Goal: Transaction & Acquisition: Purchase product/service

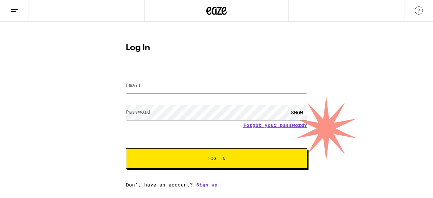
click at [139, 87] on label "Email" at bounding box center [133, 85] width 15 height 5
type input "kkchaukar@hotmail.com"
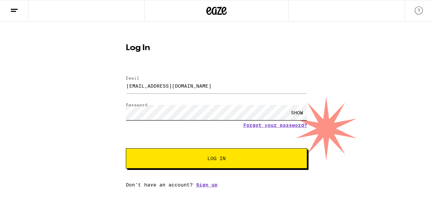
click at [126, 148] on button "Log In" at bounding box center [216, 158] width 181 height 20
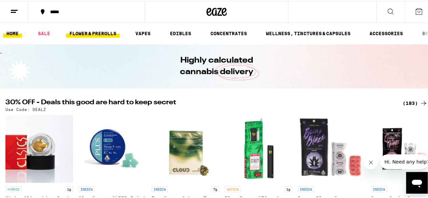
click at [81, 36] on link "FLOWER & PREROLLS" at bounding box center [93, 32] width 54 height 8
click at [93, 36] on link "FLOWER & PREROLLS" at bounding box center [93, 32] width 54 height 8
click at [93, 34] on link "FLOWER & PREROLLS" at bounding box center [93, 32] width 54 height 8
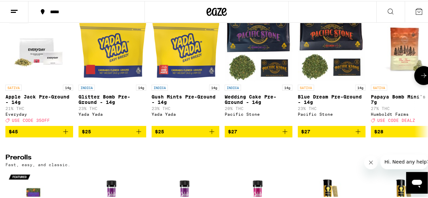
click at [42, 50] on img "Open page for Apple Jack Pre-Ground - 14g from Everyday" at bounding box center [39, 47] width 68 height 68
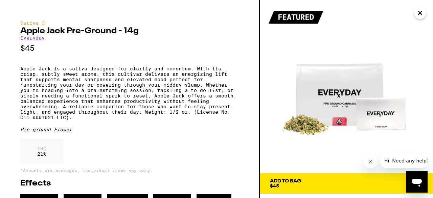
click at [419, 12] on icon "Close" at bounding box center [419, 12] width 3 height 3
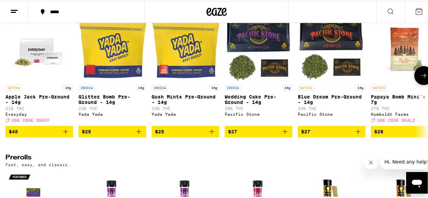
click at [120, 60] on img "Open page for Glitter Bomb Pre-Ground - 14g from Yada Yada" at bounding box center [112, 47] width 68 height 68
click at [191, 56] on img "Open page for Gush Mints Pre-Ground - 14g from Yada Yada" at bounding box center [186, 47] width 68 height 68
click at [261, 35] on img "Open page for Wedding Cake Pre-Ground - 14g from Pacific Stone" at bounding box center [259, 47] width 68 height 68
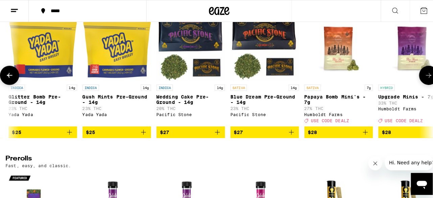
scroll to position [0, 71]
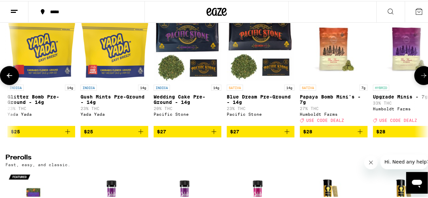
click at [335, 69] on img "Open page for Papaya Bomb Mini's - 7g from Humboldt Farms" at bounding box center [334, 47] width 68 height 68
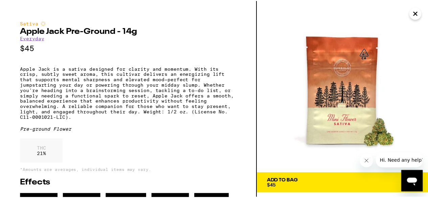
scroll to position [0, 336]
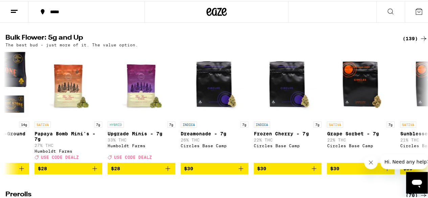
scroll to position [211, 0]
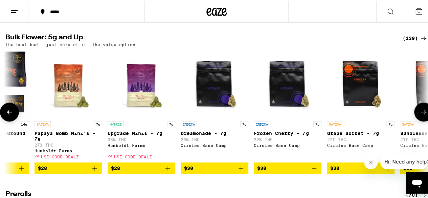
click at [420, 115] on button at bounding box center [423, 110] width 19 height 19
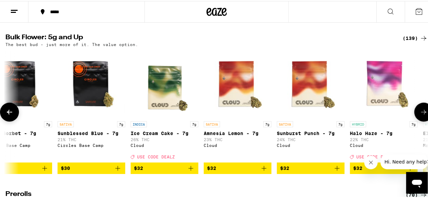
scroll to position [0, 680]
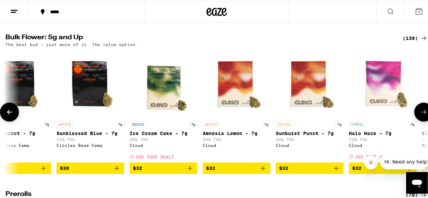
click at [420, 115] on button at bounding box center [423, 110] width 19 height 19
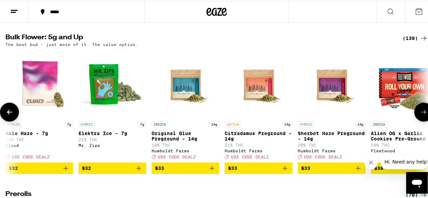
click at [420, 115] on button at bounding box center [423, 110] width 19 height 19
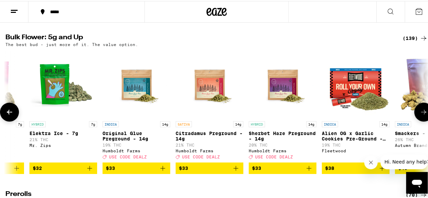
click at [420, 115] on button at bounding box center [423, 110] width 19 height 19
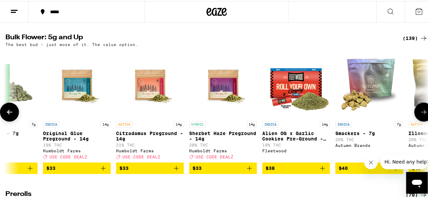
click at [420, 115] on button at bounding box center [423, 110] width 19 height 19
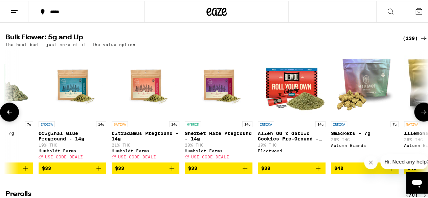
click at [420, 115] on button at bounding box center [423, 110] width 19 height 19
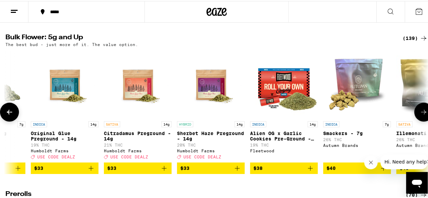
click at [420, 115] on button at bounding box center [423, 110] width 19 height 19
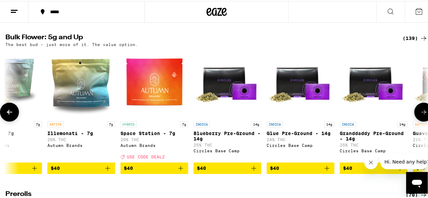
scroll to position [0, 1492]
click at [420, 115] on button at bounding box center [423, 110] width 19 height 19
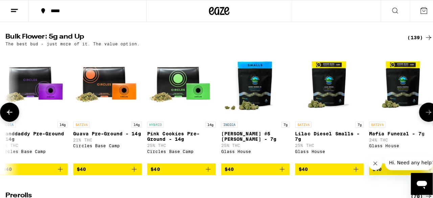
scroll to position [0, 1836]
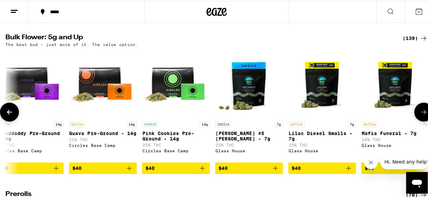
click at [96, 82] on img "Open page for Guava Pre-Ground - 14g from Circles Base Camp" at bounding box center [103, 83] width 68 height 68
click at [274, 95] on img "Open page for Donny Burger #5 Smalls - 7g from Glass House" at bounding box center [249, 83] width 68 height 68
click at [420, 115] on icon at bounding box center [423, 111] width 8 height 8
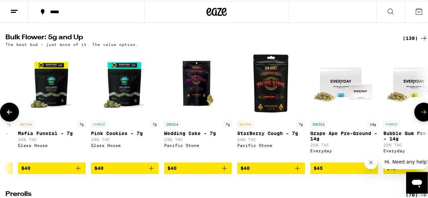
click at [420, 115] on icon at bounding box center [423, 111] width 8 height 8
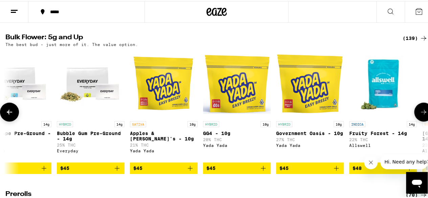
scroll to position [0, 2523]
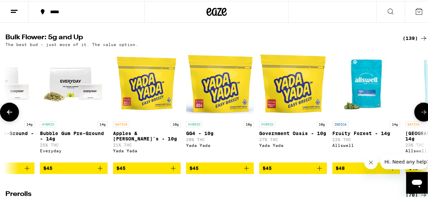
click at [420, 115] on icon at bounding box center [423, 111] width 8 height 8
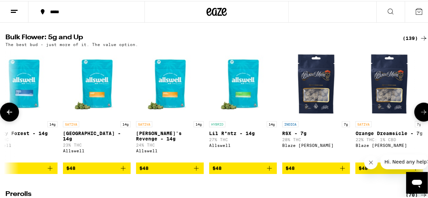
scroll to position [0, 2867]
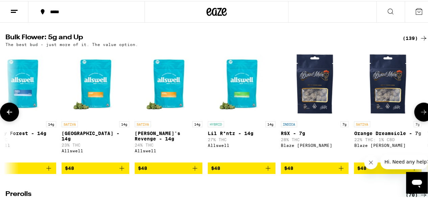
click at [420, 115] on icon at bounding box center [423, 111] width 8 height 8
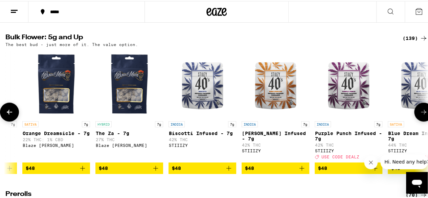
scroll to position [0, 3210]
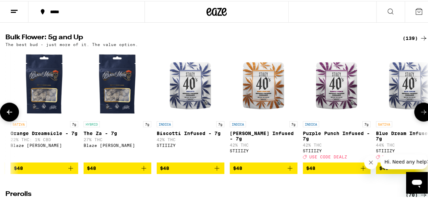
click at [12, 115] on icon at bounding box center [9, 111] width 8 height 8
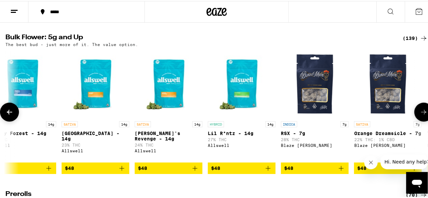
click at [12, 115] on icon at bounding box center [9, 111] width 8 height 8
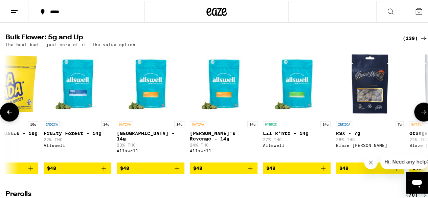
click at [12, 115] on icon at bounding box center [9, 111] width 8 height 8
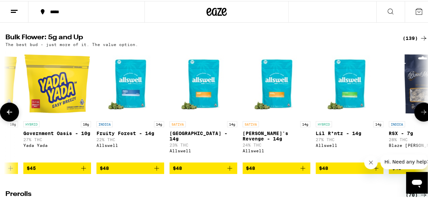
click at [12, 115] on icon at bounding box center [9, 111] width 8 height 8
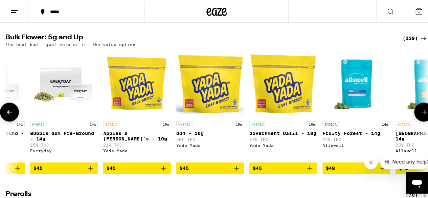
click at [12, 115] on icon at bounding box center [9, 111] width 8 height 8
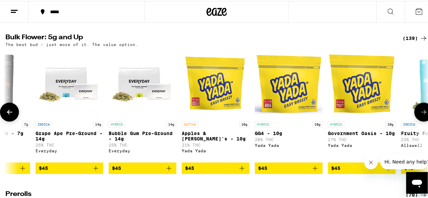
click at [12, 115] on icon at bounding box center [9, 111] width 8 height 8
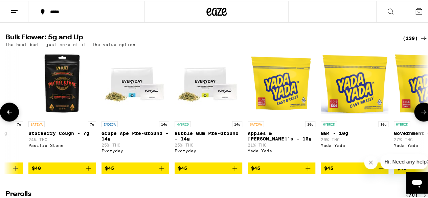
click at [12, 115] on icon at bounding box center [9, 111] width 8 height 8
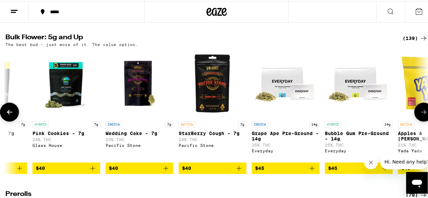
click at [12, 115] on icon at bounding box center [9, 111] width 8 height 8
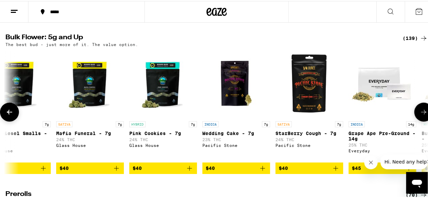
click at [12, 115] on icon at bounding box center [9, 111] width 8 height 8
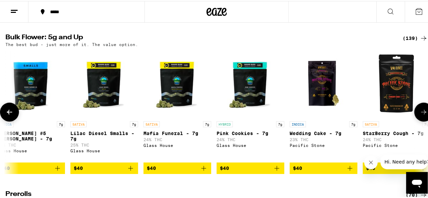
click at [12, 115] on icon at bounding box center [9, 111] width 8 height 8
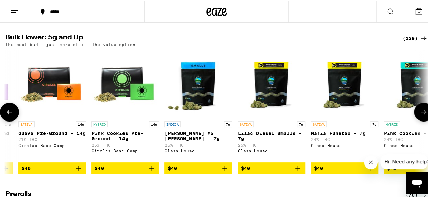
click at [12, 115] on icon at bounding box center [9, 111] width 8 height 8
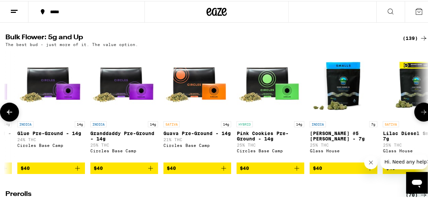
click at [12, 115] on icon at bounding box center [9, 111] width 8 height 8
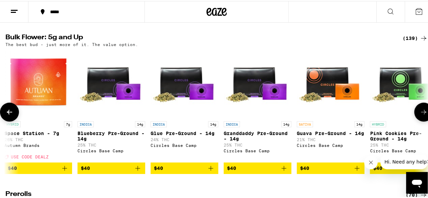
click at [12, 115] on icon at bounding box center [9, 111] width 8 height 8
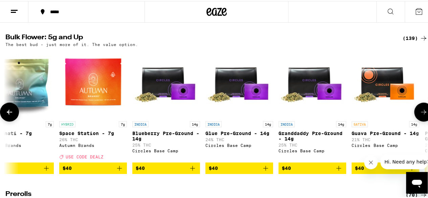
click at [12, 115] on icon at bounding box center [9, 111] width 8 height 8
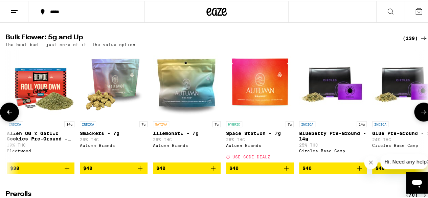
click at [12, 115] on icon at bounding box center [9, 111] width 8 height 8
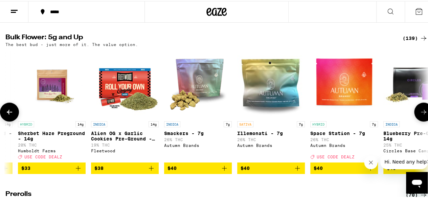
click at [12, 115] on icon at bounding box center [9, 111] width 8 height 8
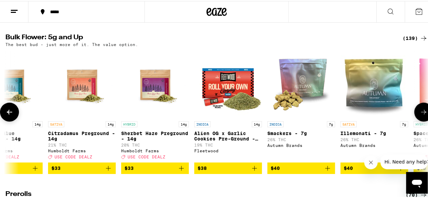
click at [12, 115] on icon at bounding box center [9, 111] width 8 height 8
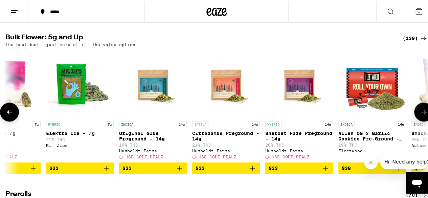
click at [12, 115] on icon at bounding box center [9, 111] width 8 height 8
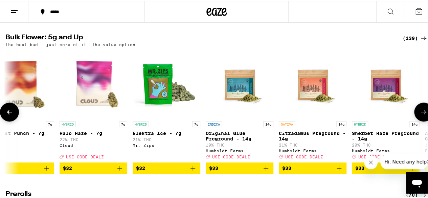
click at [12, 115] on icon at bounding box center [9, 111] width 8 height 8
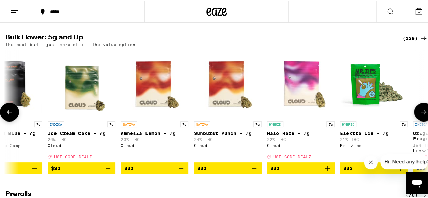
click at [12, 115] on icon at bounding box center [9, 111] width 8 height 8
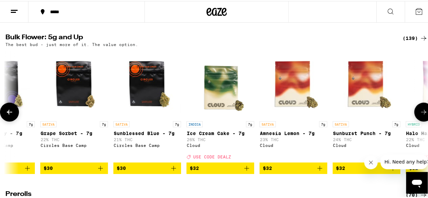
click at [12, 115] on icon at bounding box center [9, 111] width 8 height 8
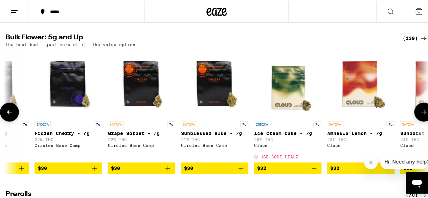
click at [12, 115] on icon at bounding box center [9, 111] width 8 height 8
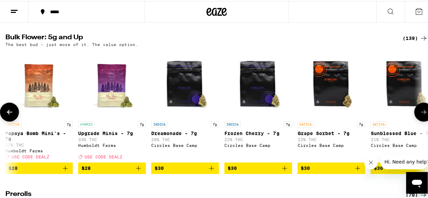
click at [12, 115] on icon at bounding box center [9, 111] width 8 height 8
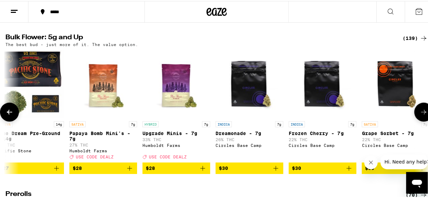
click at [12, 115] on icon at bounding box center [9, 111] width 8 height 8
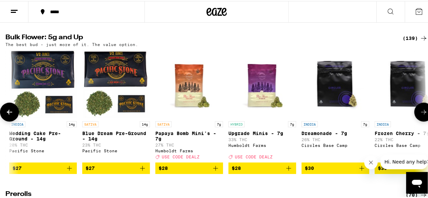
click at [12, 115] on icon at bounding box center [9, 111] width 8 height 8
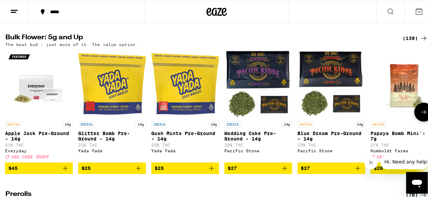
scroll to position [0, 0]
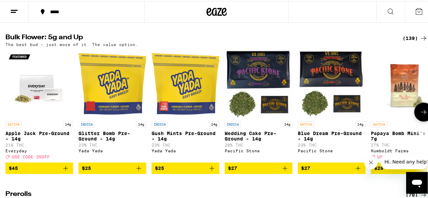
click at [12, 120] on div at bounding box center [9, 110] width 19 height 19
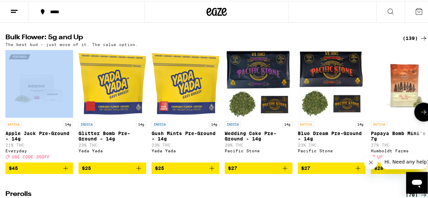
click at [12, 120] on div at bounding box center [9, 110] width 19 height 19
click at [325, 73] on img "Open page for Blue Dream Pre-Ground - 14g from Pacific Stone" at bounding box center [332, 83] width 68 height 68
click at [124, 93] on img "Open page for Glitter Bomb Pre-Ground - 14g from Yada Yada" at bounding box center [112, 83] width 68 height 68
click at [140, 171] on icon "Add to bag" at bounding box center [139, 167] width 8 height 8
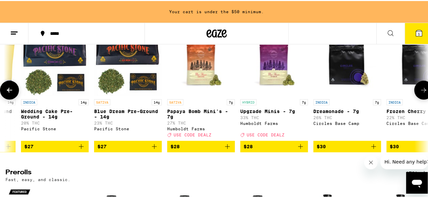
scroll to position [254, 0]
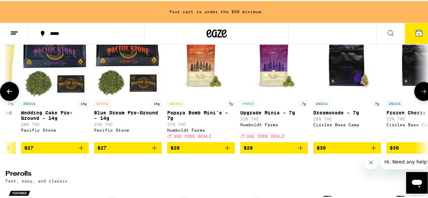
click at [204, 76] on img "Open page for Papaya Bomb Mini's - 7g from Humboldt Farms" at bounding box center [201, 62] width 68 height 68
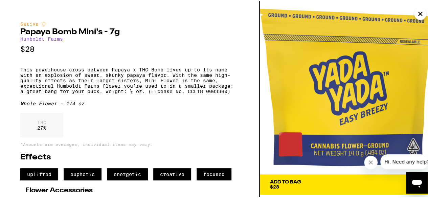
scroll to position [0, 204]
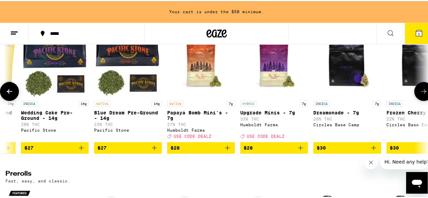
click at [279, 66] on img "Open page for Upgrade Minis - 7g from Humboldt Farms" at bounding box center [274, 62] width 68 height 68
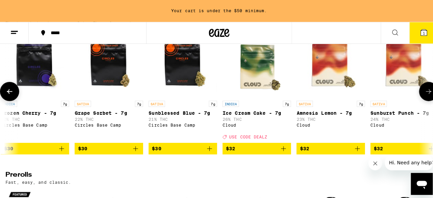
scroll to position [0, 592]
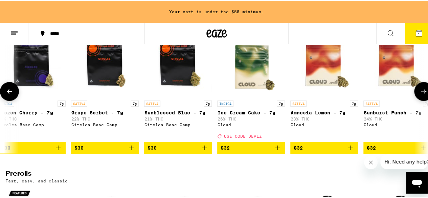
click at [247, 73] on img "Open page for Ice Cream Cake - 7g from Cloud" at bounding box center [251, 62] width 68 height 68
click at [327, 66] on img "Open page for Amnesia Lemon - 7g from Cloud" at bounding box center [324, 62] width 68 height 68
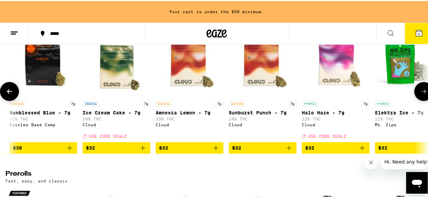
scroll to position [0, 728]
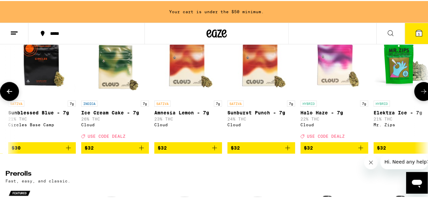
click at [337, 67] on img "Open page for Halo Haze - 7g from Cloud" at bounding box center [334, 62] width 68 height 68
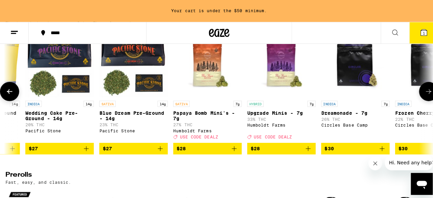
scroll to position [0, 199]
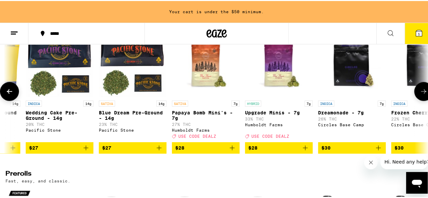
click at [210, 66] on img "Open page for Papaya Bomb Mini's - 7g from Humboldt Farms" at bounding box center [206, 62] width 68 height 68
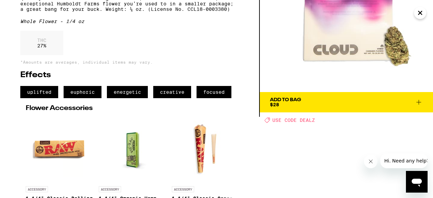
scroll to position [85, 0]
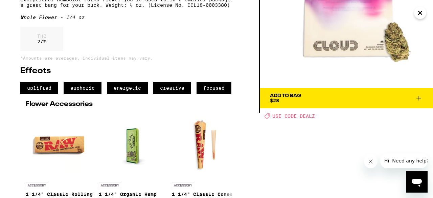
click at [419, 100] on icon at bounding box center [419, 98] width 8 height 8
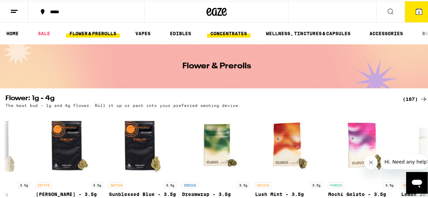
click at [226, 33] on link "CONCENTRATES" at bounding box center [228, 32] width 43 height 8
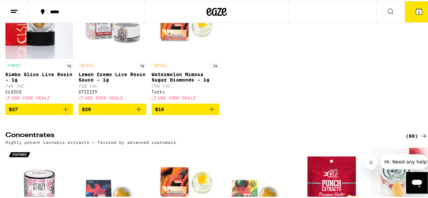
scroll to position [121, 0]
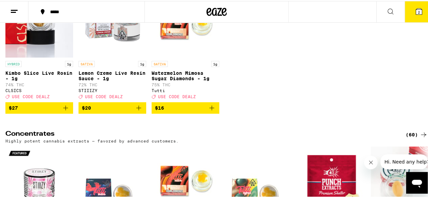
click at [212, 109] on icon "Add to bag" at bounding box center [211, 107] width 5 height 5
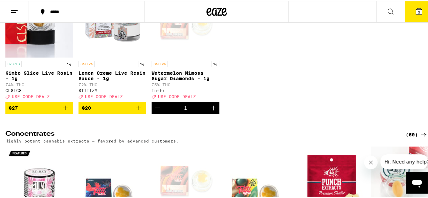
click at [212, 111] on icon "Increment" at bounding box center [213, 107] width 8 height 8
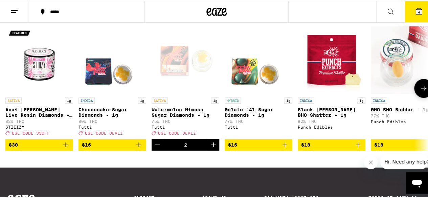
scroll to position [241, 0]
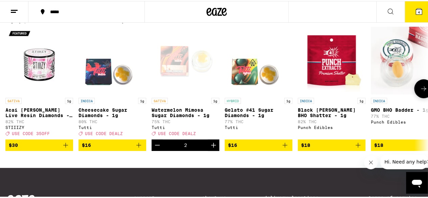
click at [139, 146] on icon "Add to bag" at bounding box center [138, 144] width 5 height 5
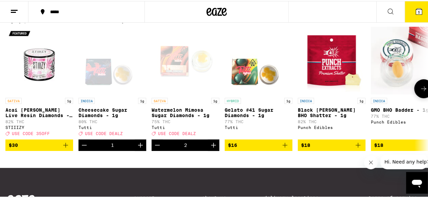
click at [139, 148] on icon "Increment" at bounding box center [140, 144] width 8 height 8
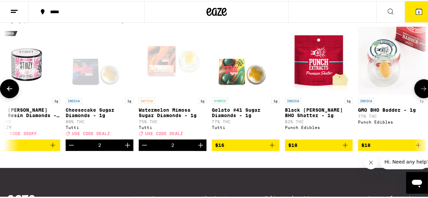
scroll to position [0, 15]
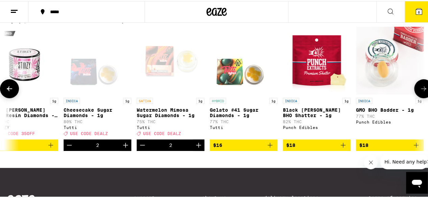
click at [271, 148] on icon "Add to bag" at bounding box center [270, 144] width 8 height 8
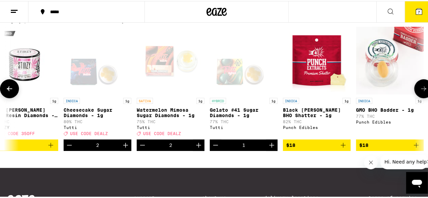
click at [271, 146] on icon "Increment" at bounding box center [271, 144] width 5 height 5
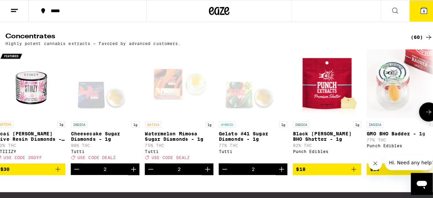
scroll to position [0, 0]
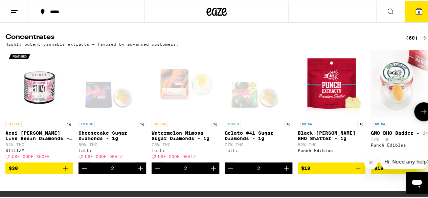
click at [177, 91] on div "Open page for Watermelon Mimosa Sugar Diamonds - 1g from Tutti" at bounding box center [186, 83] width 68 height 68
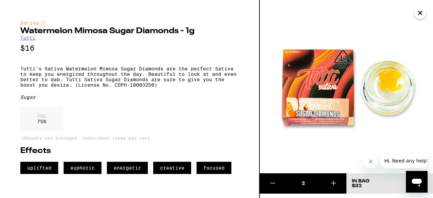
click at [421, 16] on icon "Close" at bounding box center [420, 13] width 8 height 10
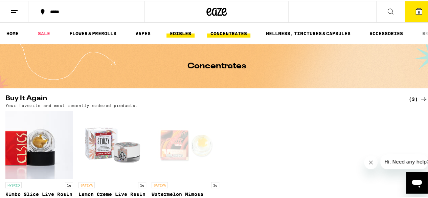
click at [181, 32] on link "EDIBLES" at bounding box center [180, 32] width 28 height 8
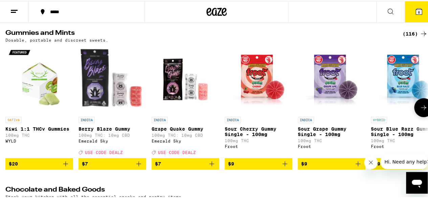
click at [141, 167] on icon "Add to bag" at bounding box center [139, 163] width 8 height 8
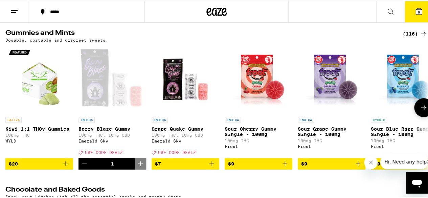
click at [87, 167] on icon "Decrement" at bounding box center [84, 163] width 8 height 8
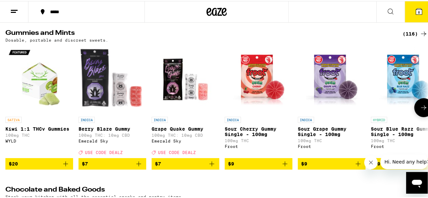
click at [213, 167] on icon "Add to bag" at bounding box center [212, 163] width 8 height 8
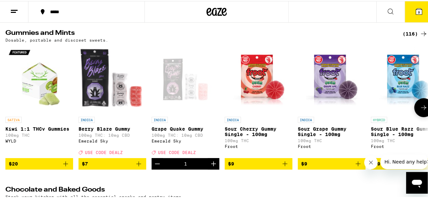
click at [213, 167] on icon "Increment" at bounding box center [213, 163] width 8 height 8
click at [141, 167] on icon "Add to bag" at bounding box center [139, 163] width 8 height 8
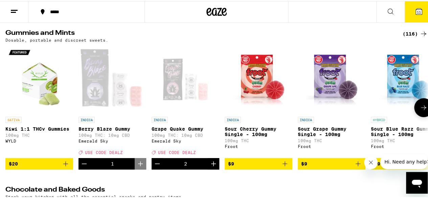
click at [83, 167] on icon "Decrement" at bounding box center [84, 163] width 8 height 8
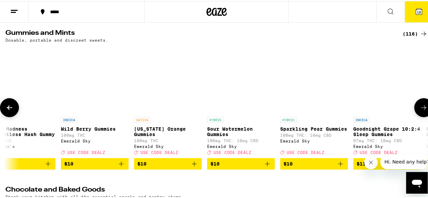
scroll to position [0, 676]
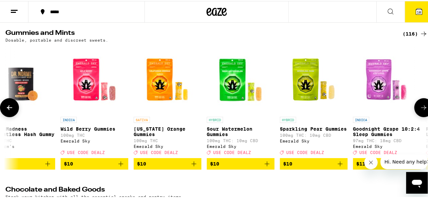
click at [192, 167] on icon "Add to bag" at bounding box center [194, 163] width 8 height 8
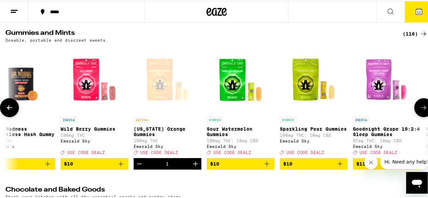
click at [192, 167] on icon "Increment" at bounding box center [195, 163] width 8 height 8
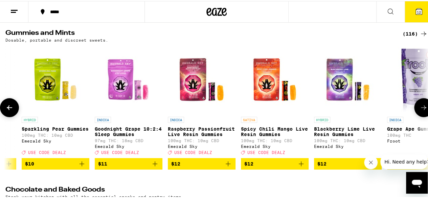
scroll to position [0, 936]
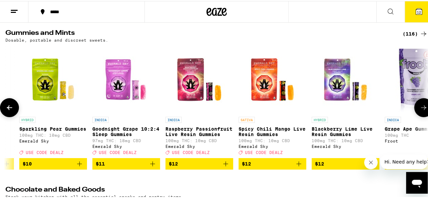
click at [298, 167] on icon "Add to bag" at bounding box center [299, 163] width 8 height 8
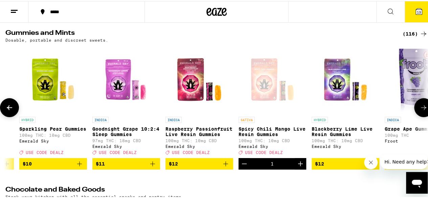
click at [298, 167] on icon "Increment" at bounding box center [300, 163] width 8 height 8
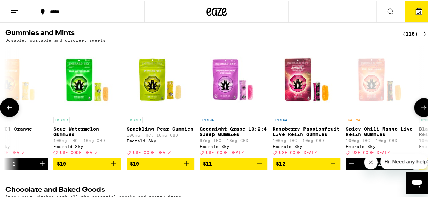
scroll to position [0, 0]
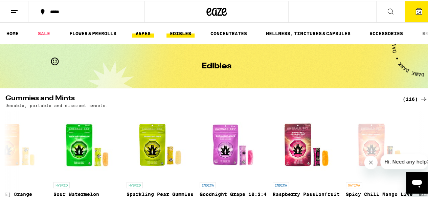
click at [138, 31] on link "VAPES" at bounding box center [143, 32] width 22 height 8
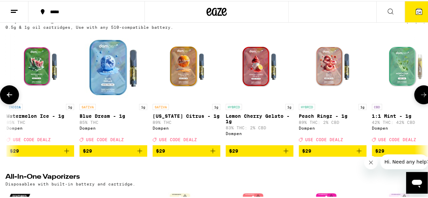
scroll to position [0, 2050]
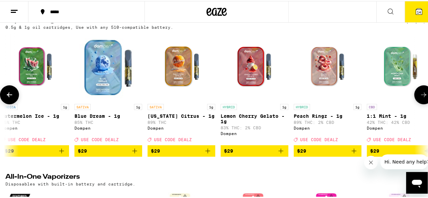
click at [180, 64] on img "Open page for California Citrus - 1g from Dompen" at bounding box center [181, 66] width 68 height 68
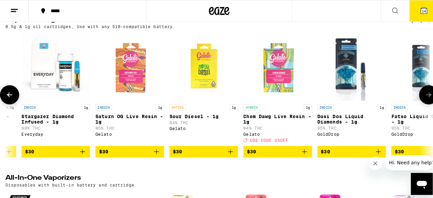
scroll to position [0, 2615]
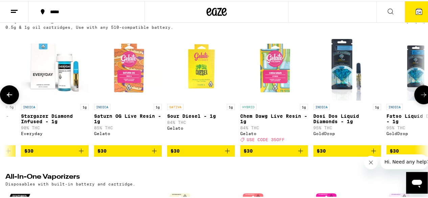
click at [277, 70] on img "Open page for Chem Dawg Live Resin - 1g from Gelato" at bounding box center [274, 66] width 68 height 68
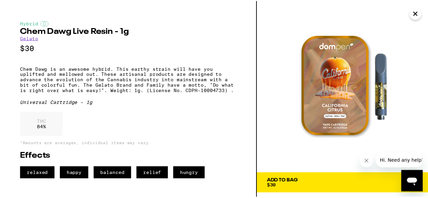
scroll to position [7, 0]
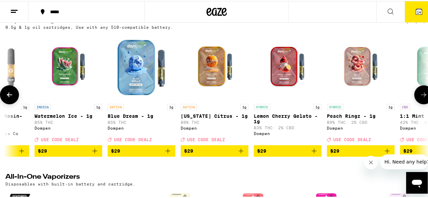
scroll to position [0, 1977]
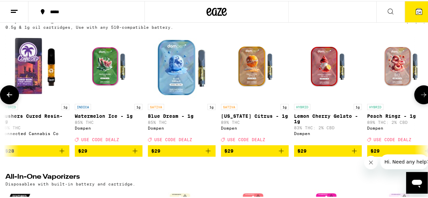
click at [135, 154] on icon "Add to bag" at bounding box center [135, 150] width 8 height 8
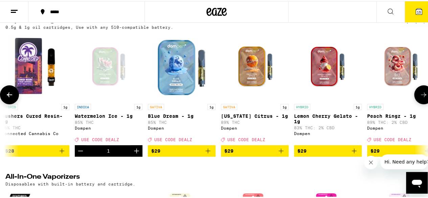
click at [281, 154] on icon "Add to bag" at bounding box center [281, 150] width 8 height 8
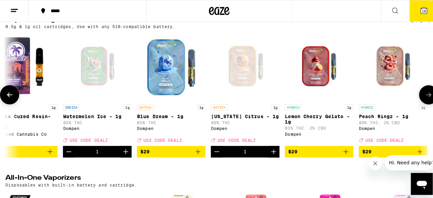
scroll to position [0, 1990]
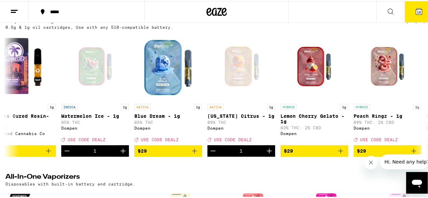
click at [413, 15] on button "16" at bounding box center [419, 10] width 28 height 21
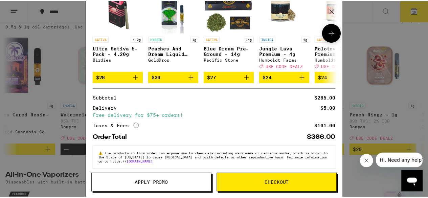
scroll to position [309, 0]
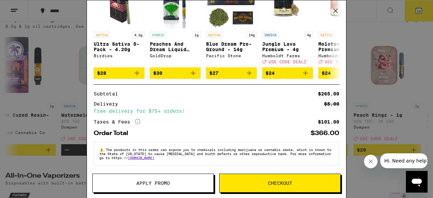
click at [174, 184] on span "Apply Promo" at bounding box center [153, 183] width 121 height 5
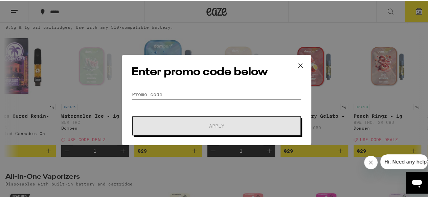
click at [177, 94] on input "Promo Code" at bounding box center [217, 93] width 170 height 10
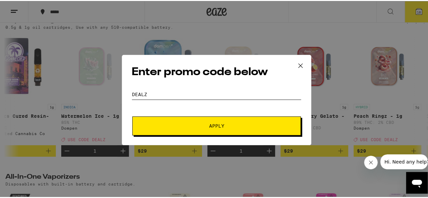
type input "DEALZ"
click at [187, 127] on button "Apply" at bounding box center [216, 124] width 168 height 19
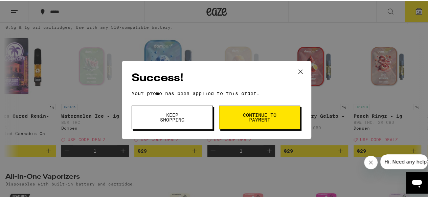
click at [187, 114] on button "Keep Shopping" at bounding box center [172, 117] width 81 height 24
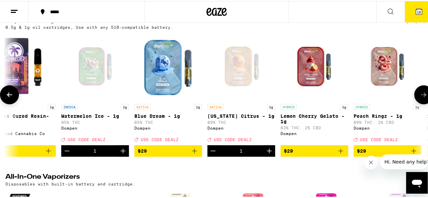
scroll to position [0, 1990]
click at [10, 13] on icon at bounding box center [14, 10] width 8 height 8
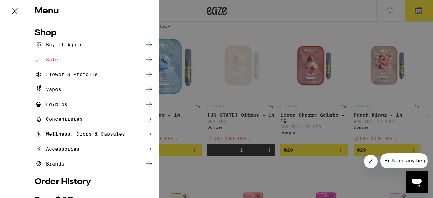
click at [78, 151] on div "Accessories" at bounding box center [57, 149] width 45 height 8
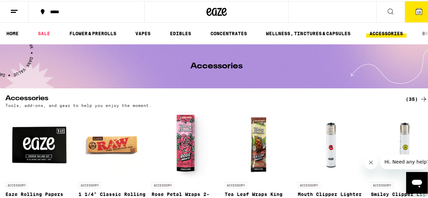
click at [369, 161] on icon "Close message from company" at bounding box center [370, 162] width 5 height 5
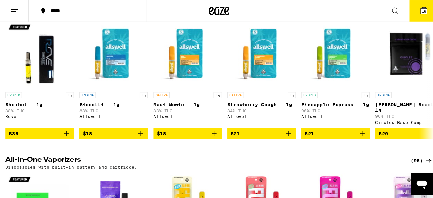
scroll to position [78, 0]
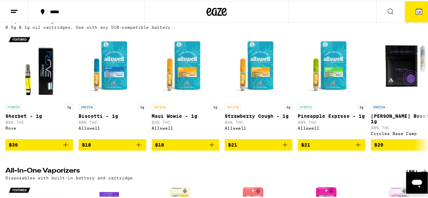
click at [417, 10] on span "16" at bounding box center [419, 11] width 4 height 4
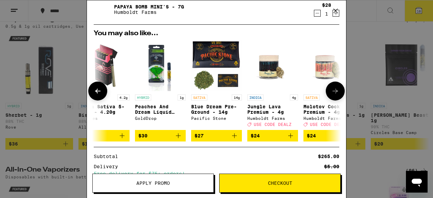
scroll to position [319, 0]
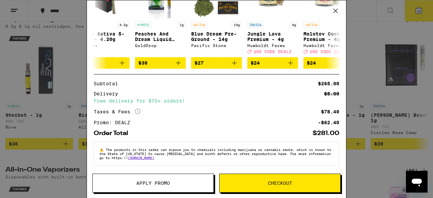
click at [138, 110] on icon "More Info" at bounding box center [137, 111] width 5 height 5
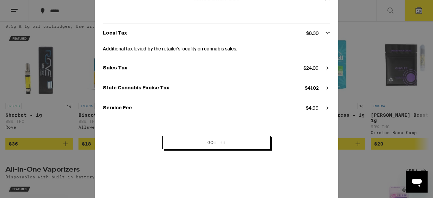
click at [329, 93] on div "Local Tax $ 8.30 Additional tax levied by the retailer's locality on cannabis s…" at bounding box center [217, 67] width 244 height 117
click at [325, 91] on div "State Cannabis Excise Tax $ 41.02" at bounding box center [216, 88] width 227 height 6
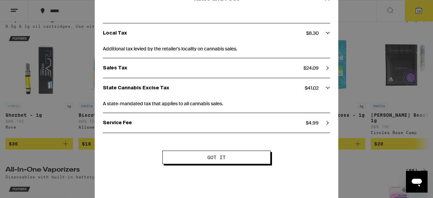
click at [231, 158] on span "Got it" at bounding box center [216, 157] width 53 height 5
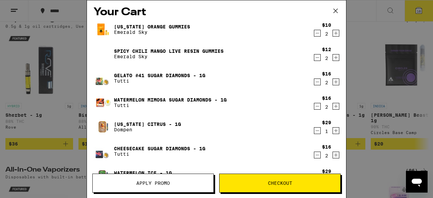
scroll to position [0, 0]
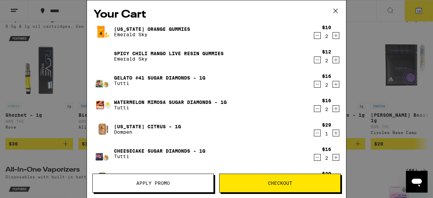
click at [314, 61] on icon "Decrement" at bounding box center [317, 60] width 6 height 8
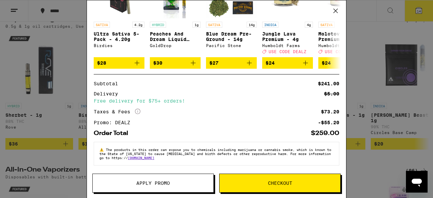
scroll to position [295, 0]
click at [138, 110] on icon "More Info" at bounding box center [137, 111] width 5 height 5
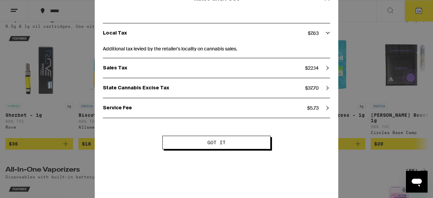
click at [325, 109] on icon at bounding box center [327, 108] width 5 height 5
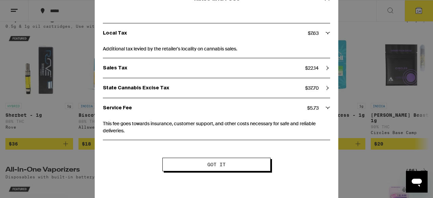
click at [228, 169] on button "Got it" at bounding box center [216, 165] width 108 height 14
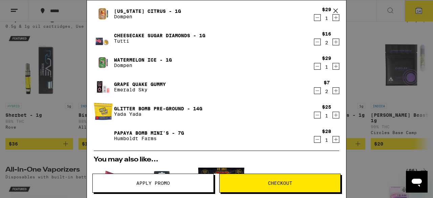
scroll to position [91, 0]
click at [314, 140] on icon "Decrement" at bounding box center [317, 139] width 6 height 8
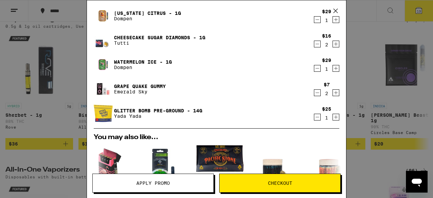
scroll to position [89, 0]
click at [314, 71] on icon "Decrement" at bounding box center [317, 68] width 6 height 8
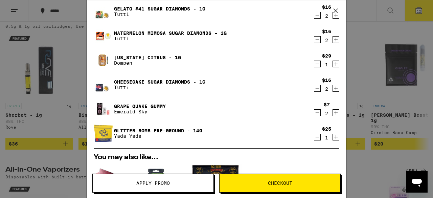
scroll to position [2, 0]
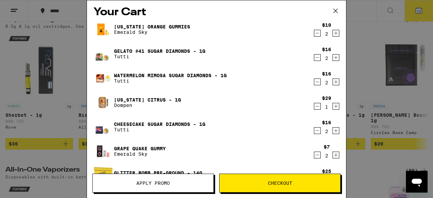
click at [314, 107] on icon "Decrement" at bounding box center [317, 106] width 6 height 8
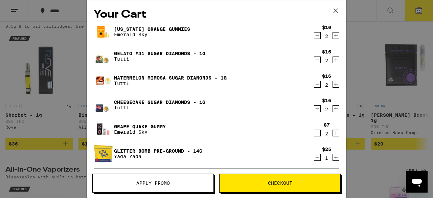
scroll to position [1, 0]
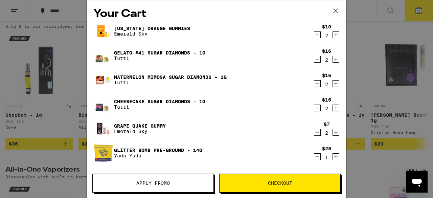
click at [314, 35] on icon "Decrement" at bounding box center [317, 35] width 6 height 8
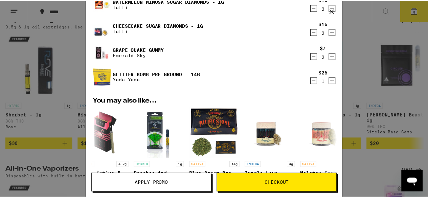
scroll to position [0, 0]
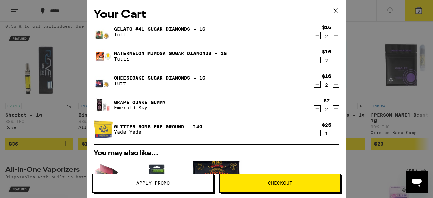
click at [379, 42] on div "Your Cart Gelato #41 Sugar Diamonds - 1g Tutti $16 2 Watermelon Mimosa Sugar Di…" at bounding box center [216, 99] width 433 height 198
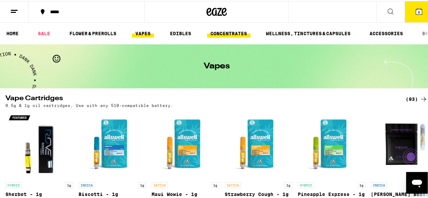
click at [226, 30] on link "CONCENTRATES" at bounding box center [228, 32] width 43 height 8
click at [45, 30] on link "SALE" at bounding box center [44, 32] width 19 height 8
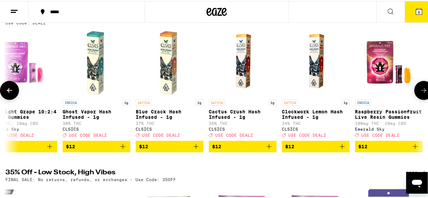
scroll to position [0, 673]
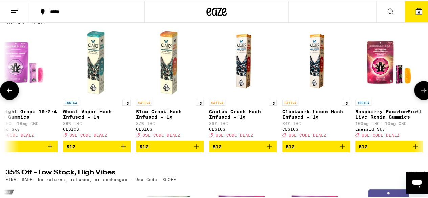
click at [169, 67] on img "Open page for Blue Crack Hash Infused - 1g from CLSICS" at bounding box center [170, 61] width 68 height 68
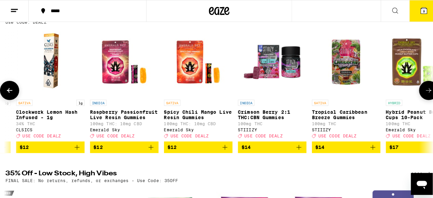
scroll to position [0, 940]
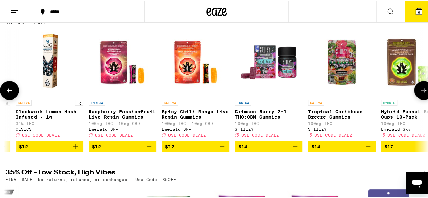
click at [195, 63] on img "Open page for Spicy Chili Mango Live Resin Gummies from Emerald Sky" at bounding box center [196, 61] width 68 height 68
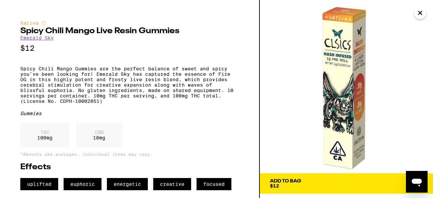
click at [417, 16] on icon "Close" at bounding box center [420, 13] width 8 height 10
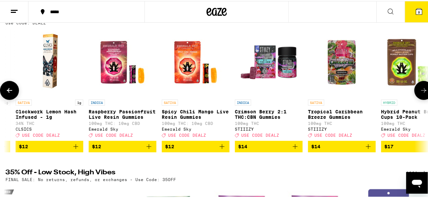
click at [193, 63] on img "Open page for Spicy Chili Mango Live Resin Gummies from Emerald Sky" at bounding box center [196, 61] width 68 height 68
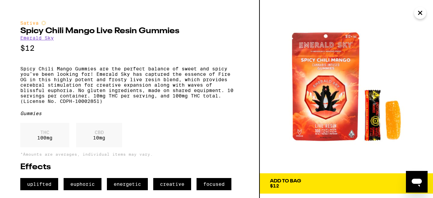
click at [420, 12] on icon "Close" at bounding box center [419, 12] width 3 height 3
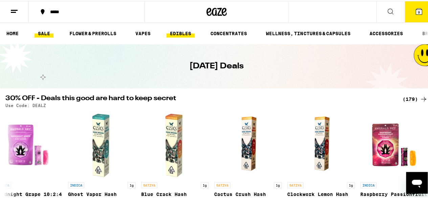
click at [180, 29] on link "EDIBLES" at bounding box center [180, 32] width 28 height 8
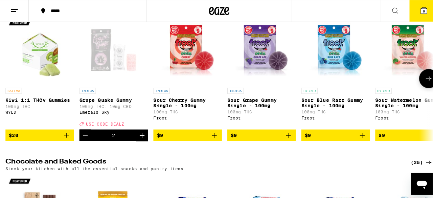
scroll to position [95, 0]
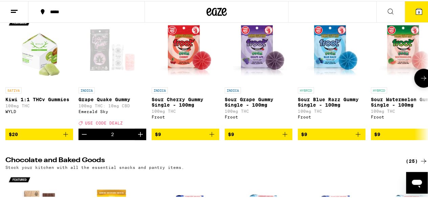
click at [107, 47] on div "Open page for Grape Quake Gummy from Emerald Sky" at bounding box center [112, 49] width 68 height 68
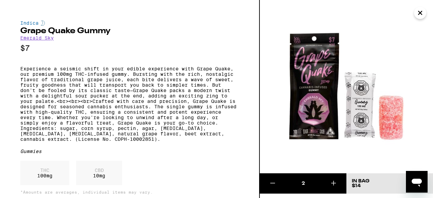
click at [423, 16] on icon "Close" at bounding box center [420, 13] width 8 height 10
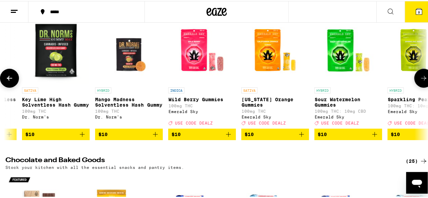
scroll to position [0, 495]
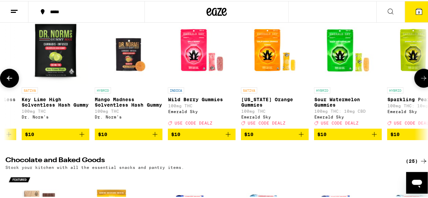
click at [192, 51] on img "Open page for Wild Berry Gummies from Emerald Sky" at bounding box center [202, 49] width 68 height 68
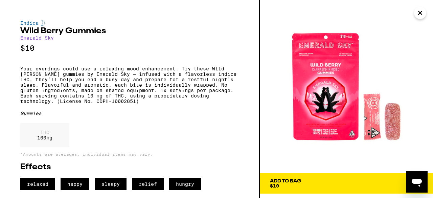
click at [419, 12] on icon "Close" at bounding box center [419, 12] width 3 height 3
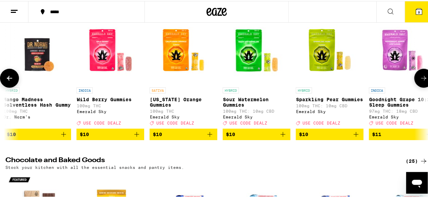
scroll to position [0, 602]
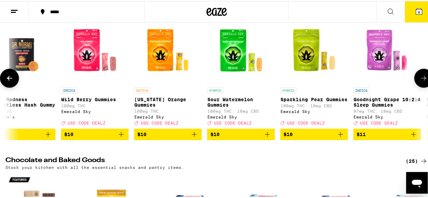
click at [151, 53] on img "Open page for California Orange Gummies from Emerald Sky" at bounding box center [168, 49] width 68 height 68
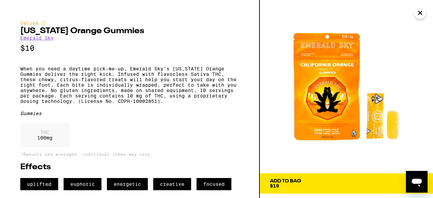
click at [420, 15] on icon "Close" at bounding box center [420, 13] width 8 height 10
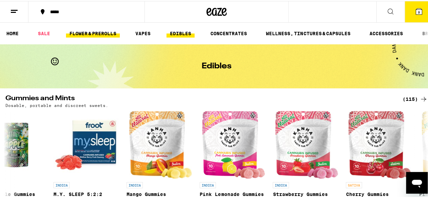
click at [102, 30] on link "FLOWER & PREROLLS" at bounding box center [93, 32] width 54 height 8
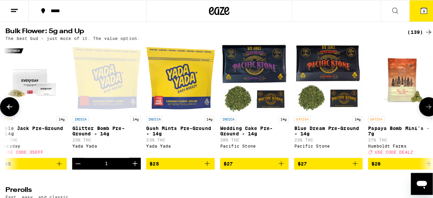
scroll to position [0, 8]
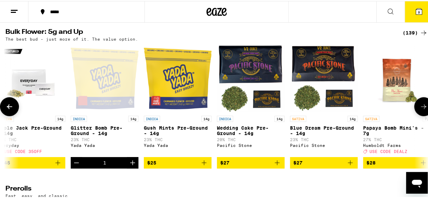
click at [89, 87] on div "Open page for Glitter Bomb Pre-Ground - 14g from Yada Yada" at bounding box center [105, 78] width 68 height 68
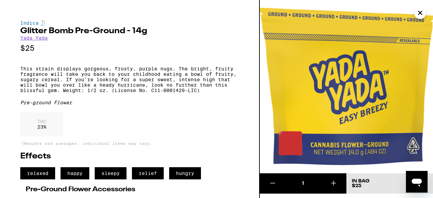
scroll to position [238, 0]
click at [421, 12] on icon "Close" at bounding box center [419, 12] width 3 height 3
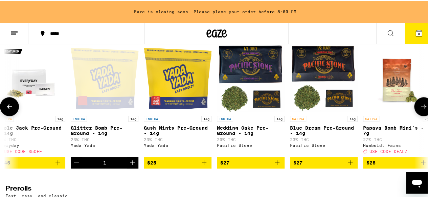
click at [27, 89] on img "Open page for Apple Jack Pre-Ground - 14g from Everyday" at bounding box center [32, 78] width 68 height 68
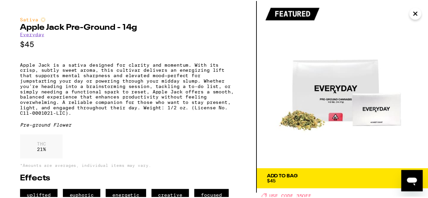
scroll to position [3, 0]
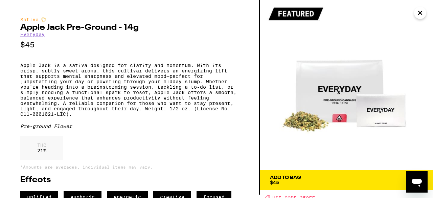
click at [421, 14] on icon "Close" at bounding box center [419, 12] width 3 height 3
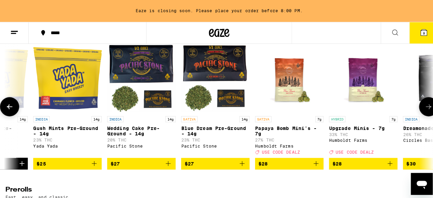
scroll to position [0, 121]
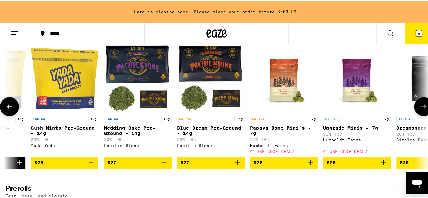
click at [354, 84] on img "Open page for Upgrade Minis - 7g from Humboldt Farms" at bounding box center [357, 78] width 68 height 68
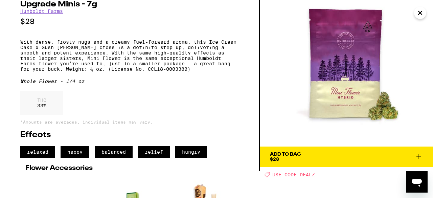
scroll to position [37, 0]
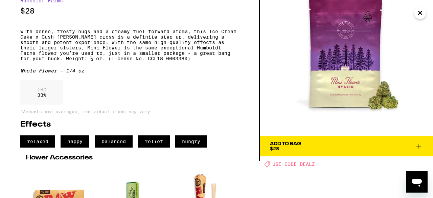
click at [419, 145] on icon at bounding box center [419, 146] width 8 height 8
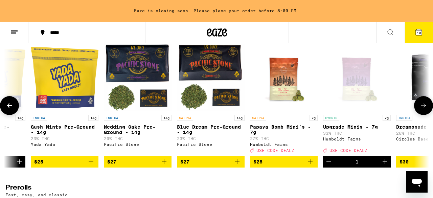
scroll to position [0, 121]
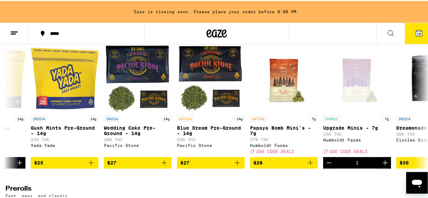
click at [416, 36] on icon at bounding box center [419, 32] width 8 height 8
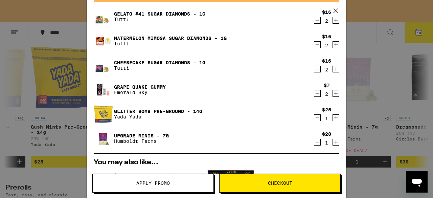
scroll to position [39, 0]
click at [333, 94] on icon "Increment" at bounding box center [336, 93] width 6 height 8
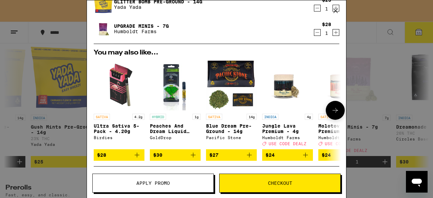
scroll to position [245, 0]
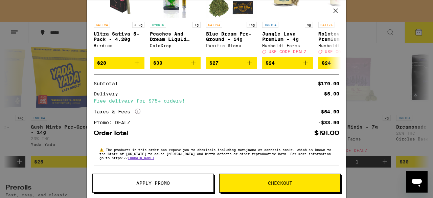
click at [285, 181] on span "Checkout" at bounding box center [280, 183] width 24 height 5
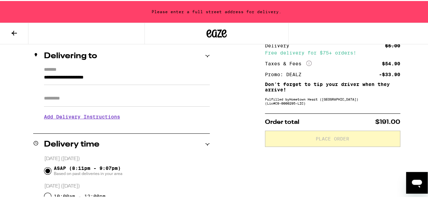
scroll to position [84, 0]
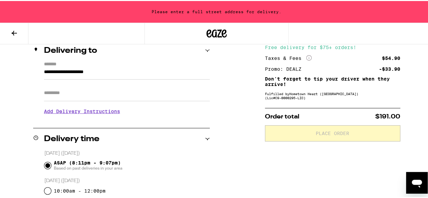
click at [124, 73] on input "**********" at bounding box center [127, 73] width 166 height 12
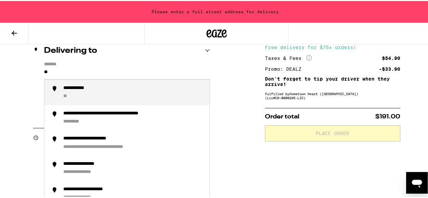
type input "*"
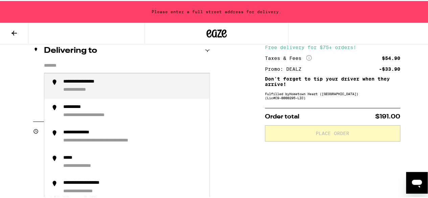
type input "*"
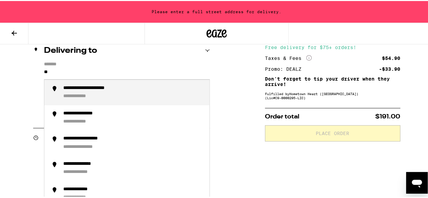
type input "*"
click at [118, 94] on div "**********" at bounding box center [133, 91] width 141 height 15
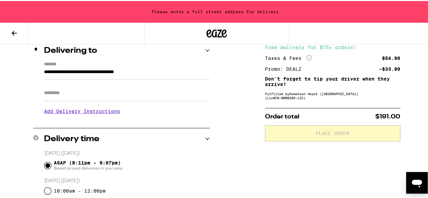
type input "**********"
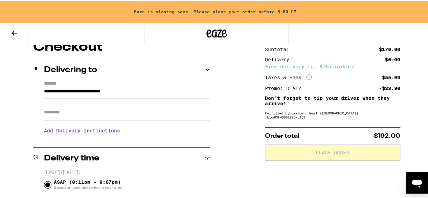
scroll to position [65, 0]
click at [92, 119] on input "Apt/Suite" at bounding box center [127, 111] width 166 height 16
click at [95, 114] on input "Apt/Suite" at bounding box center [127, 111] width 166 height 16
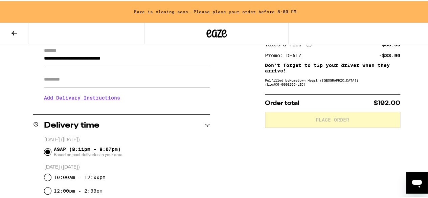
scroll to position [106, 0]
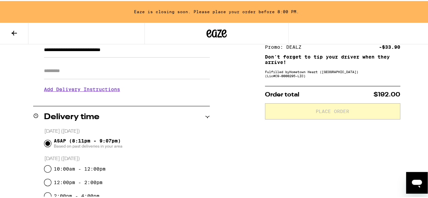
click at [110, 89] on h3 "Add Delivery Instructions" at bounding box center [127, 89] width 166 height 16
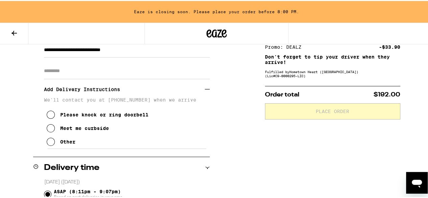
click at [50, 143] on icon at bounding box center [51, 141] width 8 height 8
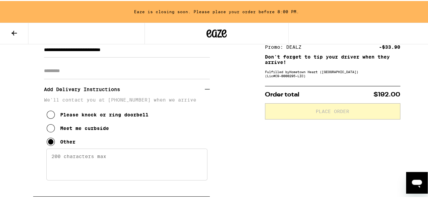
click at [69, 158] on textarea "Enter any other delivery instructions you want driver to know" at bounding box center [126, 163] width 161 height 32
type textarea "P"
type textarea "W"
type textarea "P"
type textarea "l"
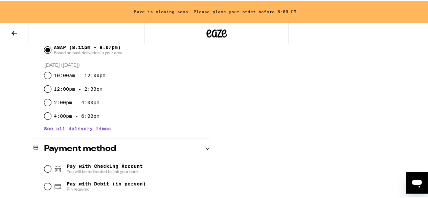
scroll to position [358, 0]
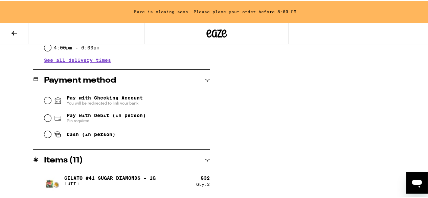
type textarea "Please deliver to the Holiday Inn Express hotel lobby"
click at [46, 135] on input "Cash (in person)" at bounding box center [47, 133] width 7 height 7
radio input "true"
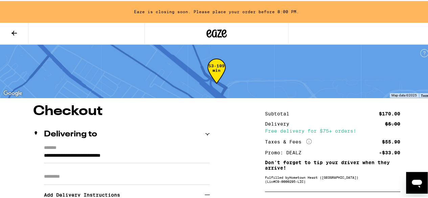
scroll to position [73, 0]
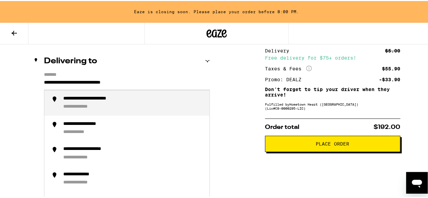
click at [154, 79] on input "**********" at bounding box center [127, 83] width 166 height 12
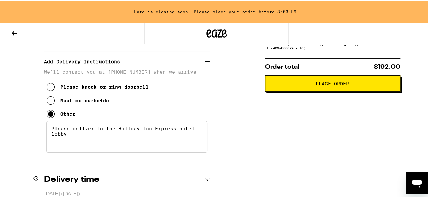
scroll to position [138, 0]
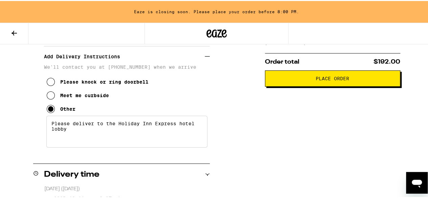
click at [320, 86] on button "Place Order" at bounding box center [332, 77] width 135 height 16
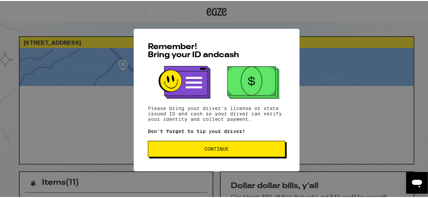
click at [212, 150] on span "Continue" at bounding box center [216, 147] width 24 height 5
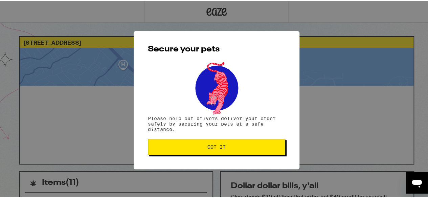
click at [212, 151] on button "Got it" at bounding box center [216, 146] width 137 height 16
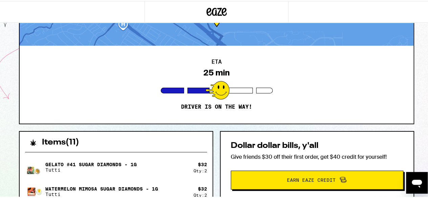
scroll to position [29, 0]
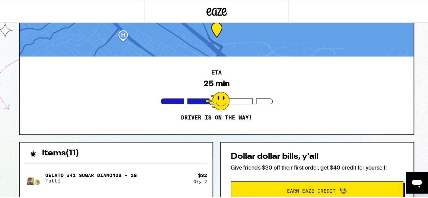
click at [218, 101] on div at bounding box center [217, 100] width 24 height 19
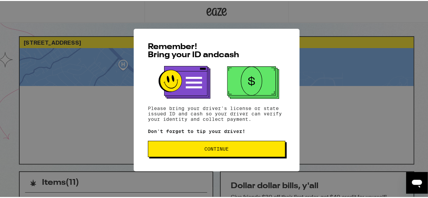
click at [230, 154] on button "Continue" at bounding box center [216, 148] width 137 height 16
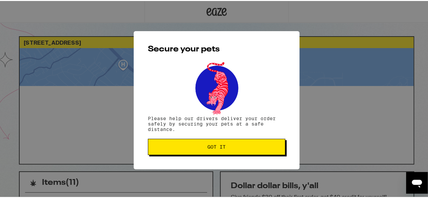
click at [228, 152] on button "Got it" at bounding box center [216, 146] width 137 height 16
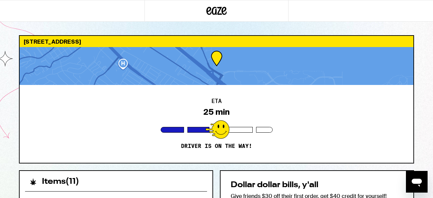
click at [100, 146] on div "ETA 25 min Driver is on the way!" at bounding box center [217, 124] width 394 height 78
